Goal: Information Seeking & Learning: Find specific fact

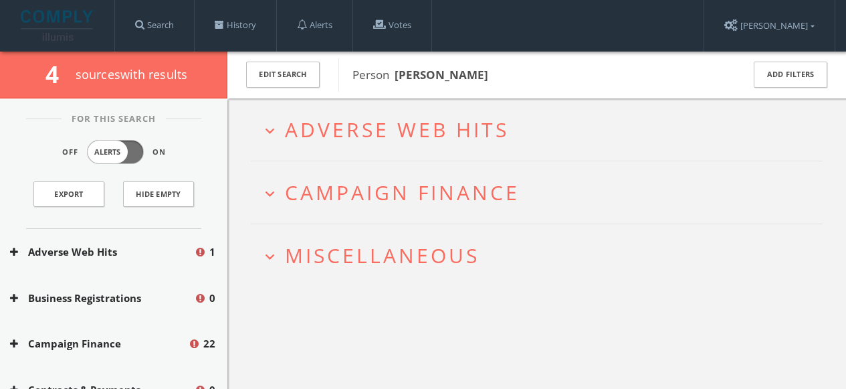
click at [361, 206] on h2 "expand_more Campaign Finance" at bounding box center [537, 192] width 572 height 62
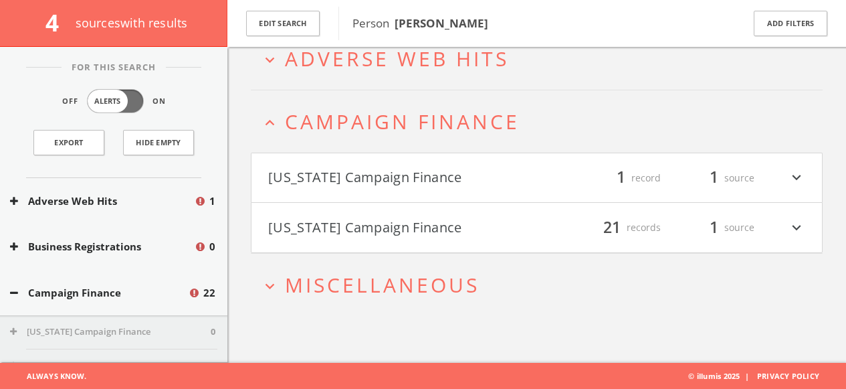
click at [342, 221] on button "[US_STATE] Campaign Finance" at bounding box center [402, 227] width 269 height 23
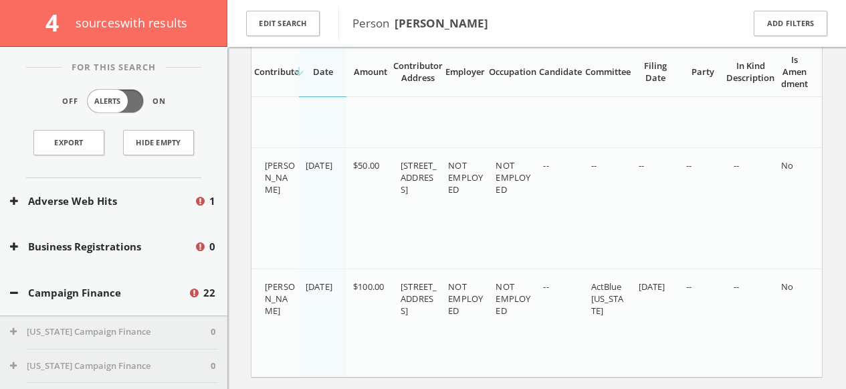
scroll to position [2188, 0]
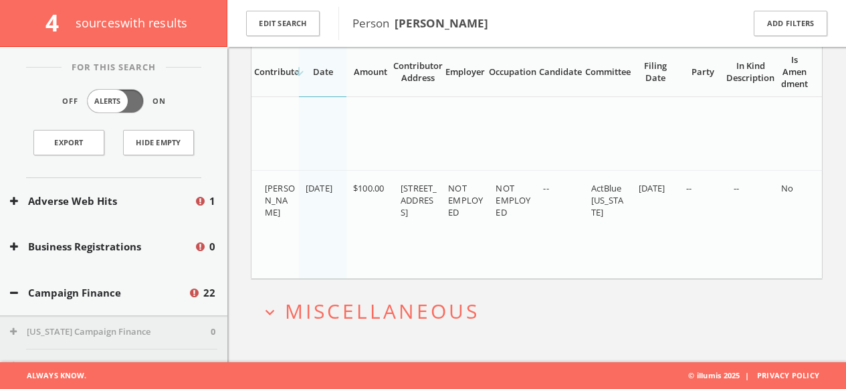
click at [286, 312] on span "Miscellaneous" at bounding box center [382, 310] width 195 height 27
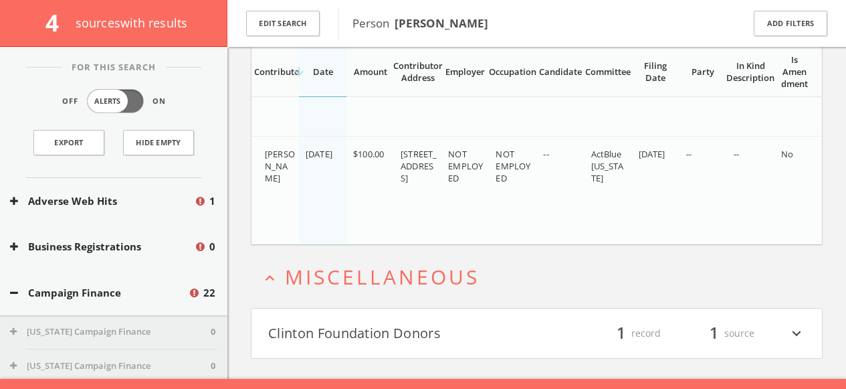
scroll to position [2238, 0]
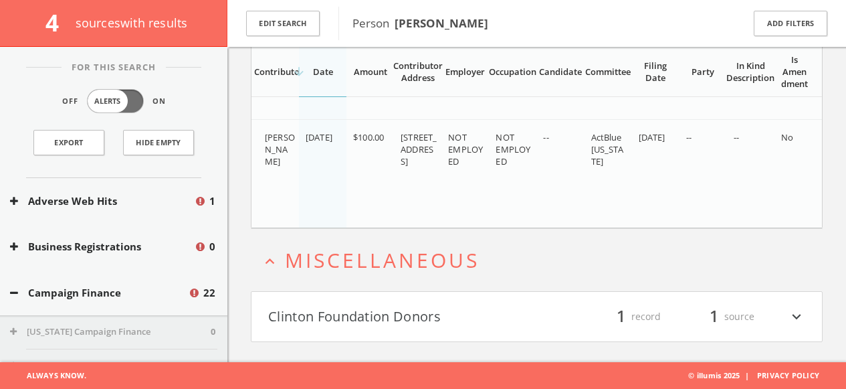
click at [313, 325] on button "Clinton Foundation Donors" at bounding box center [402, 316] width 269 height 23
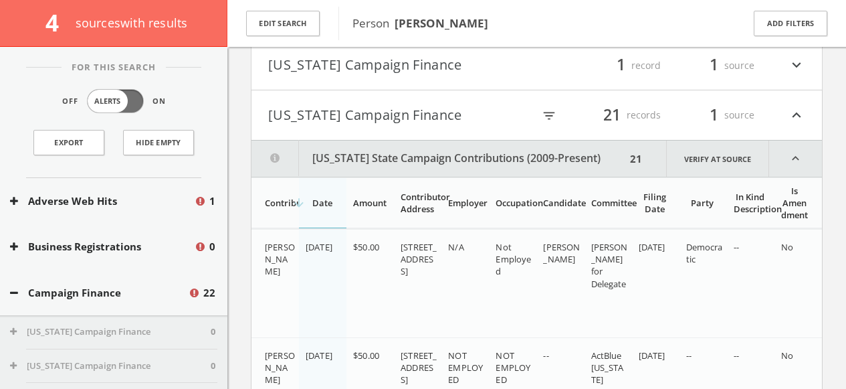
scroll to position [0, 0]
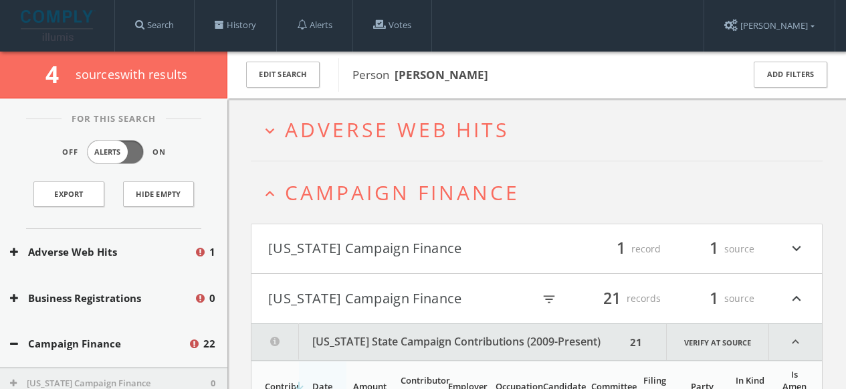
click at [275, 189] on icon "expand_less" at bounding box center [270, 194] width 18 height 18
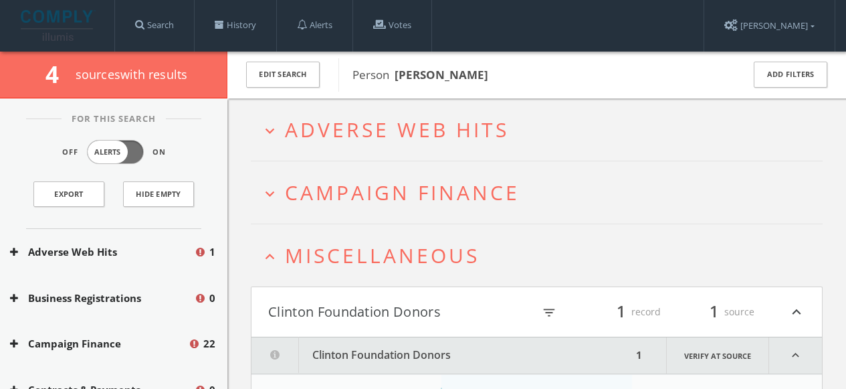
click at [277, 257] on icon "expand_less" at bounding box center [270, 257] width 18 height 18
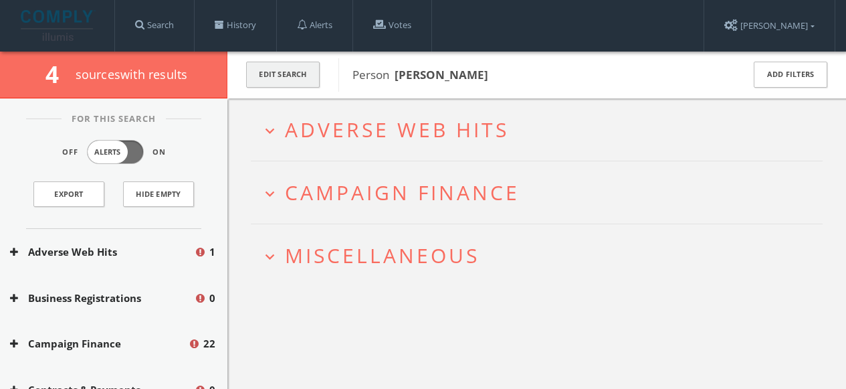
click at [298, 76] on button "Edit Search" at bounding box center [283, 75] width 74 height 26
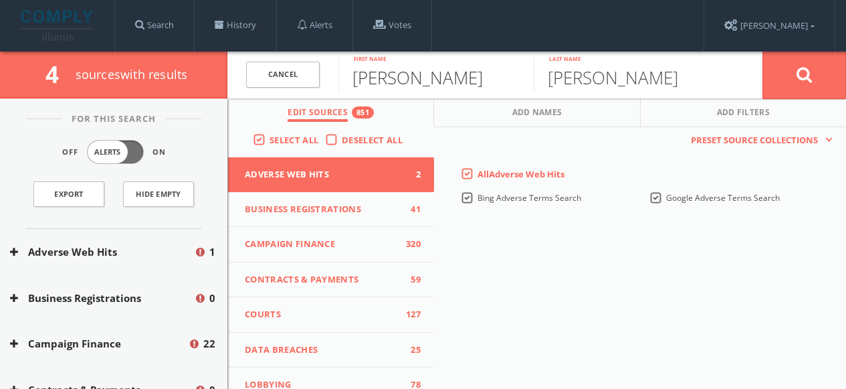
drag, startPoint x: 433, startPoint y: 82, endPoint x: 324, endPoint y: 78, distance: 109.1
click at [327, 78] on form "Cancel [PERSON_NAME] First name [PERSON_NAME] Last name Cancel" at bounding box center [536, 75] width 619 height 47
type input "[PERSON_NAME]"
click at [763, 51] on button at bounding box center [805, 75] width 84 height 48
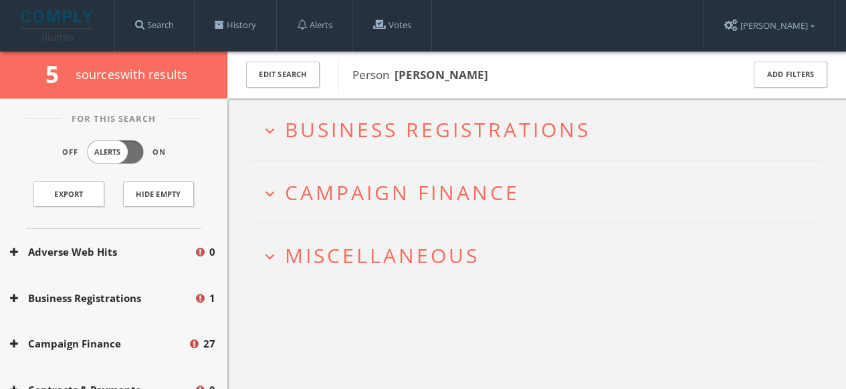
click at [361, 257] on span "Miscellaneous" at bounding box center [382, 255] width 195 height 27
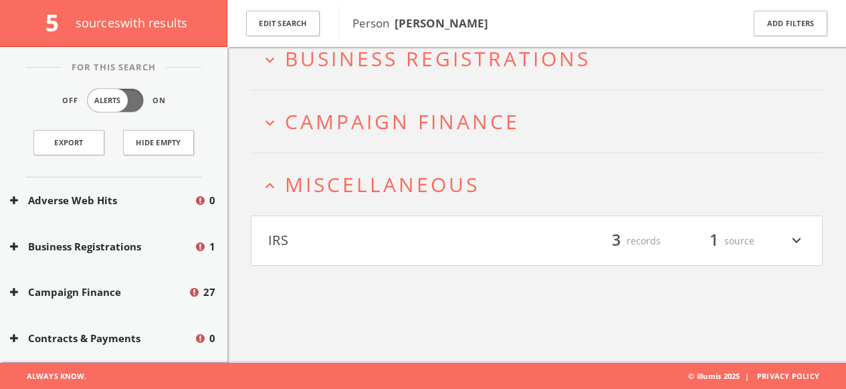
click at [326, 239] on button "IRS" at bounding box center [402, 240] width 269 height 23
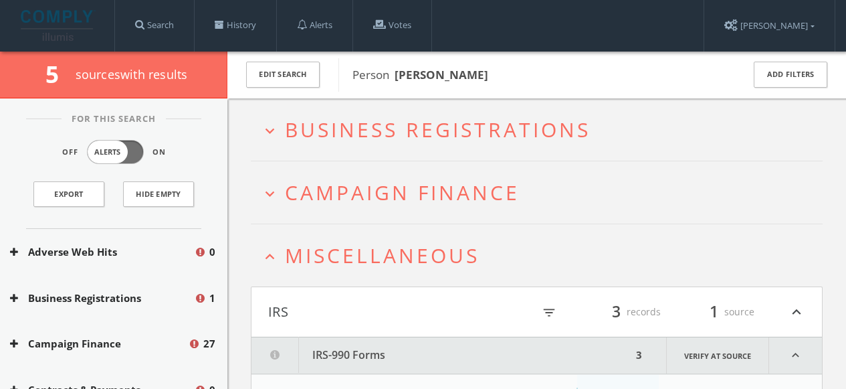
click at [326, 199] on span "Campaign Finance" at bounding box center [402, 192] width 235 height 27
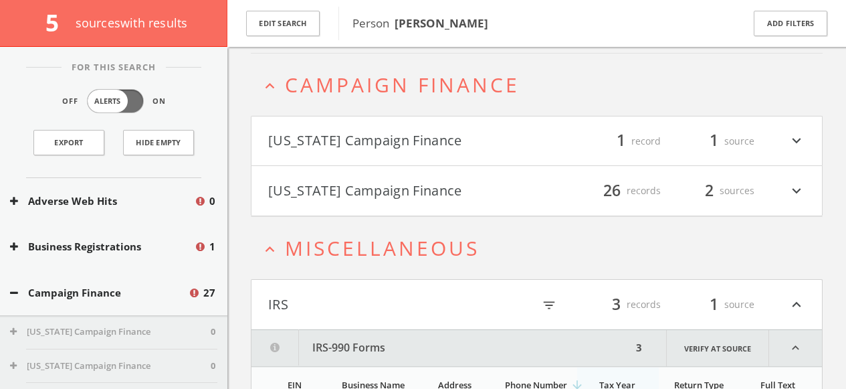
click at [322, 192] on button "[US_STATE] Campaign Finance" at bounding box center [402, 190] width 269 height 23
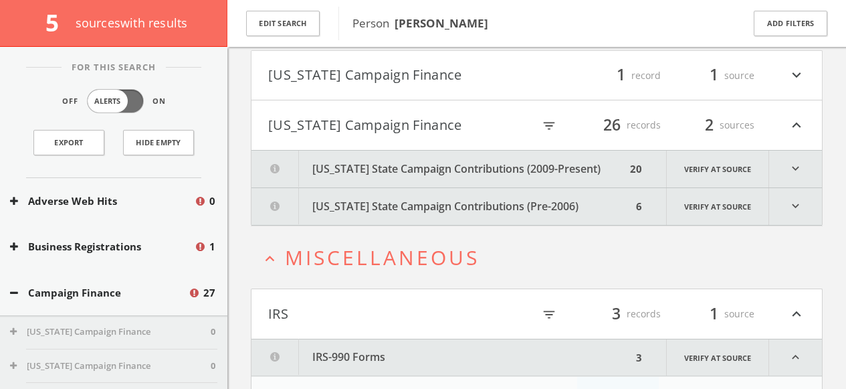
scroll to position [158, 0]
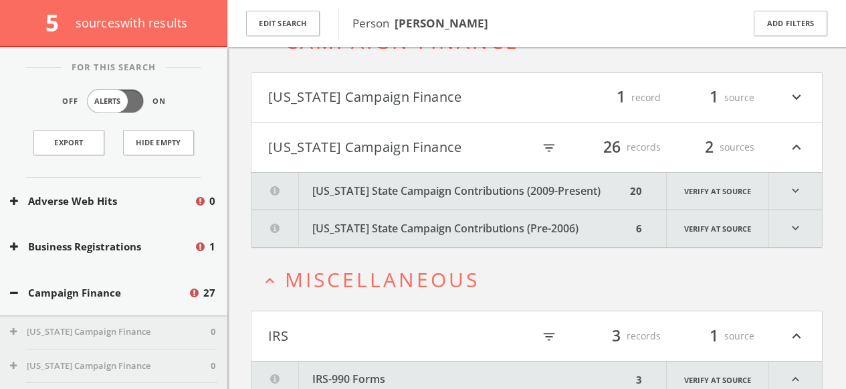
click at [337, 185] on button "[US_STATE] State Campaign Contributions (2009-Present)" at bounding box center [439, 191] width 375 height 37
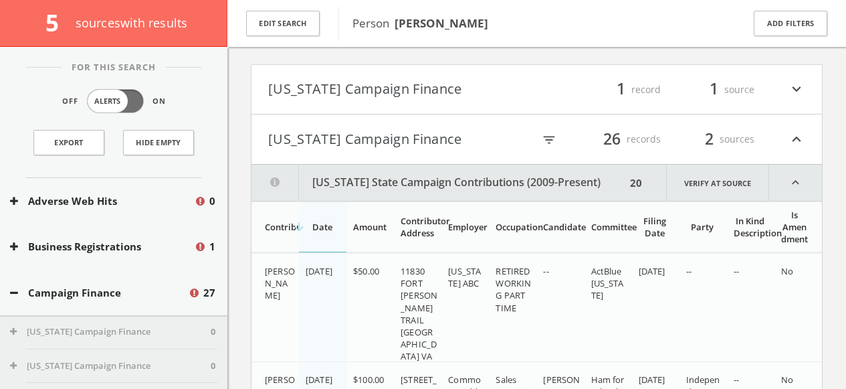
scroll to position [0, 0]
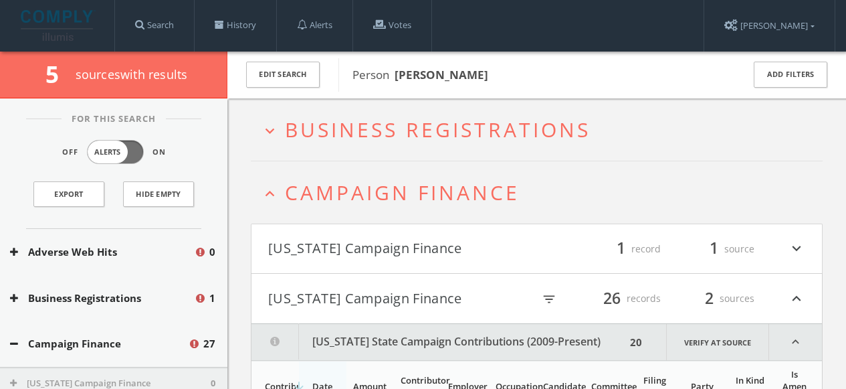
click at [266, 193] on icon "expand_less" at bounding box center [270, 194] width 18 height 18
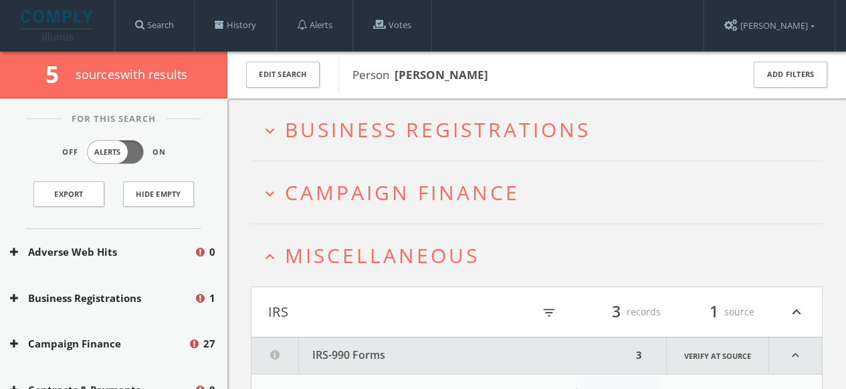
click at [276, 132] on icon "expand_more" at bounding box center [270, 131] width 18 height 18
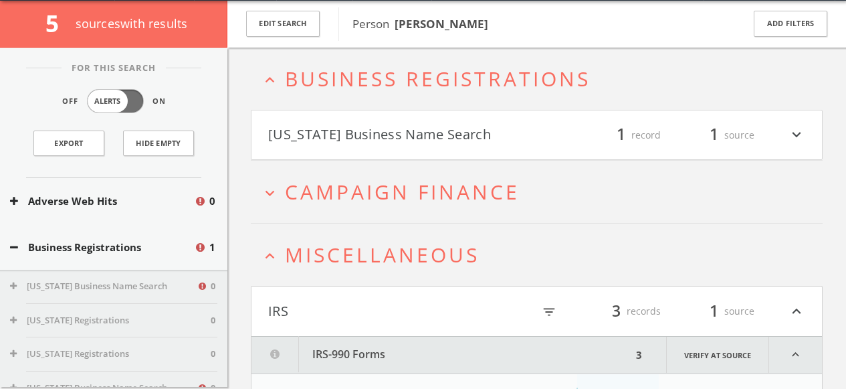
scroll to position [52, 0]
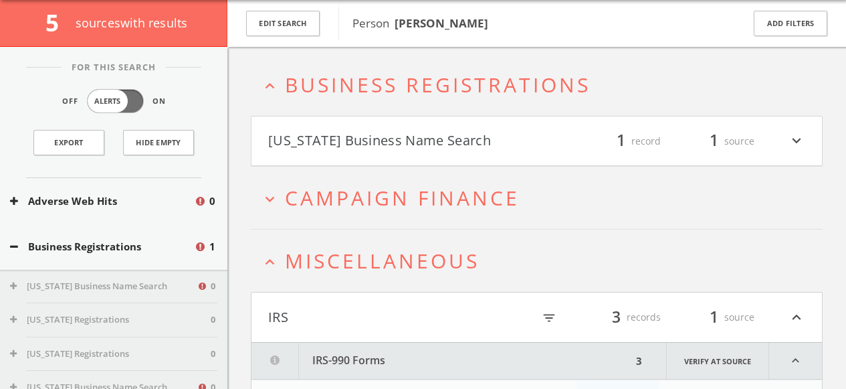
click at [346, 140] on button "[US_STATE] Business Name Search" at bounding box center [402, 141] width 269 height 23
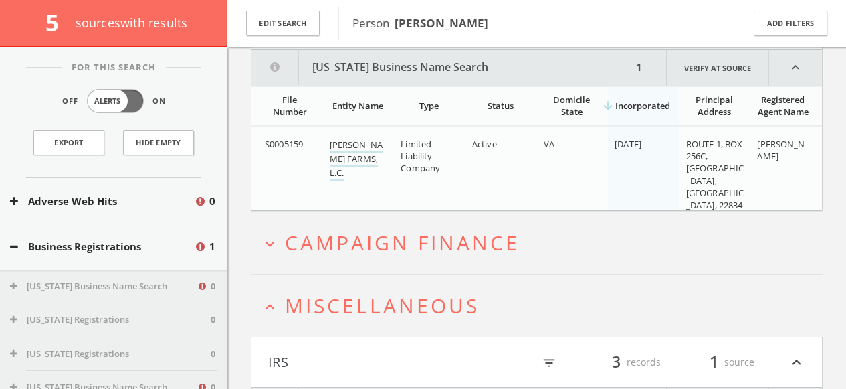
scroll to position [171, 0]
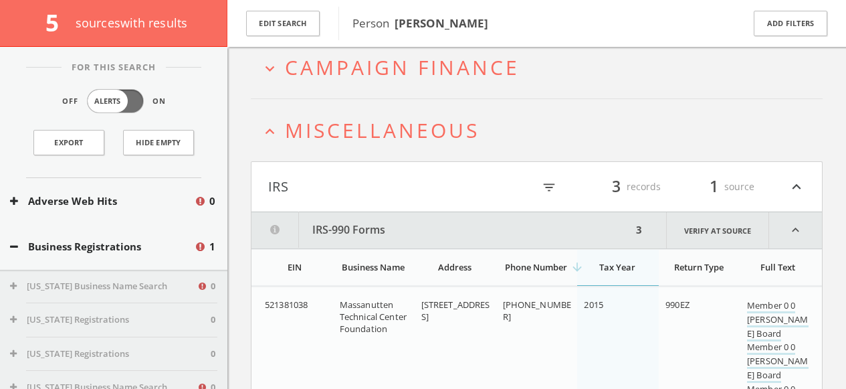
click at [277, 140] on icon "expand_less" at bounding box center [270, 131] width 18 height 18
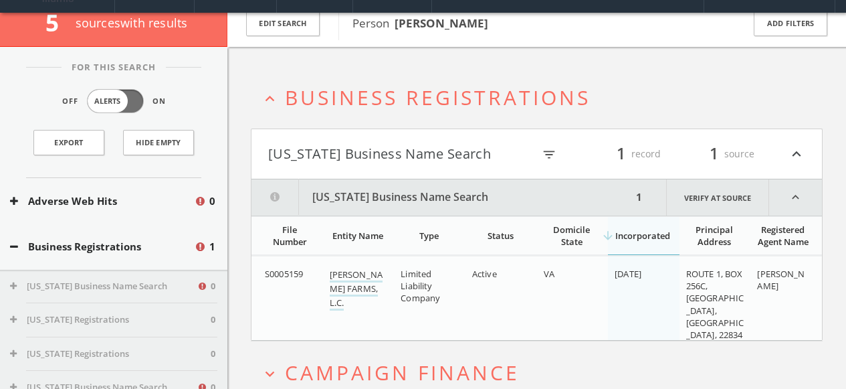
scroll to position [0, 0]
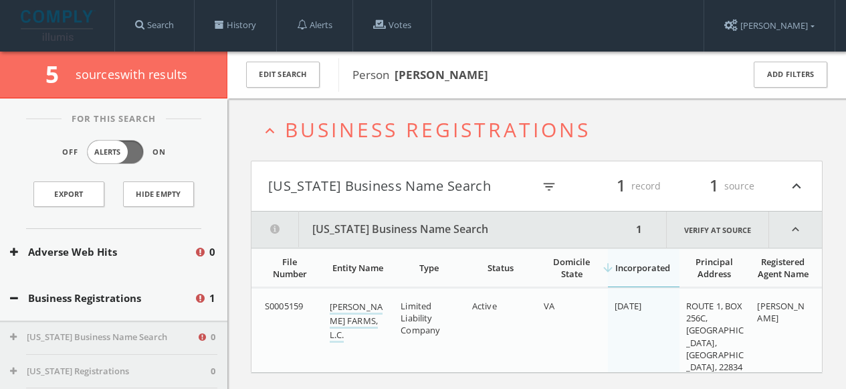
click at [272, 132] on icon "expand_less" at bounding box center [270, 131] width 18 height 18
